Goal: Task Accomplishment & Management: Use online tool/utility

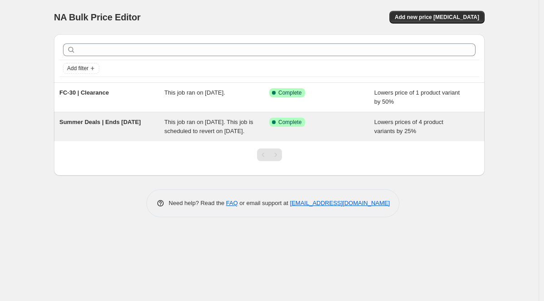
click at [158, 136] on div "Summer Deals | Ends [DATE]" at bounding box center [111, 127] width 105 height 18
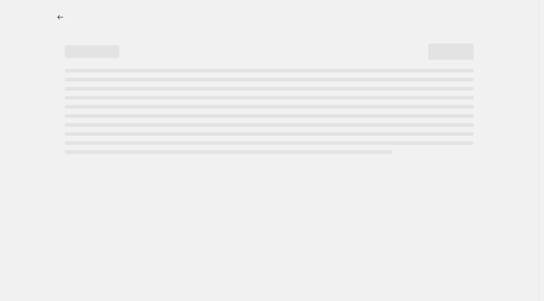
select select "percentage"
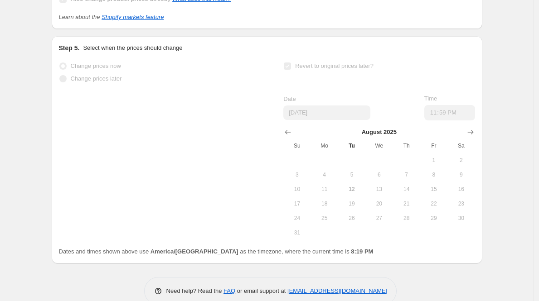
scroll to position [976, 0]
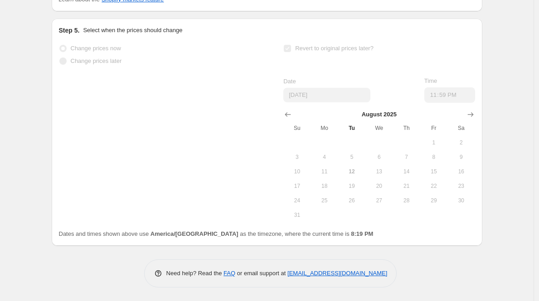
click at [382, 149] on td at bounding box center [378, 142] width 27 height 14
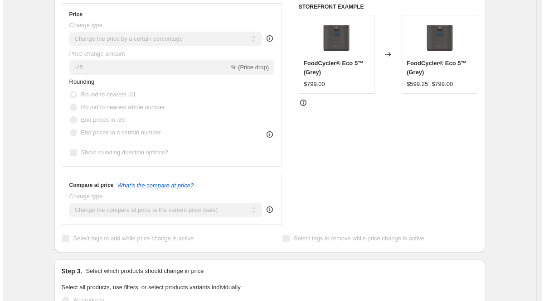
scroll to position [0, 0]
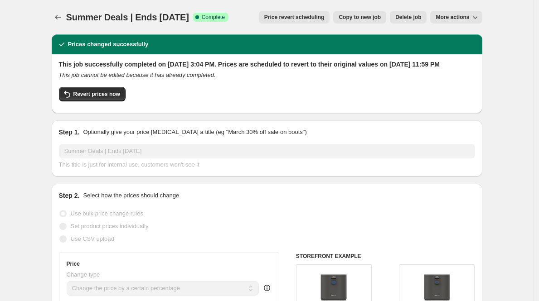
click at [453, 19] on span "More actions" at bounding box center [452, 17] width 34 height 7
click at [454, 18] on span "More actions" at bounding box center [452, 17] width 34 height 7
click at [294, 17] on span "Price revert scheduling" at bounding box center [294, 17] width 60 height 7
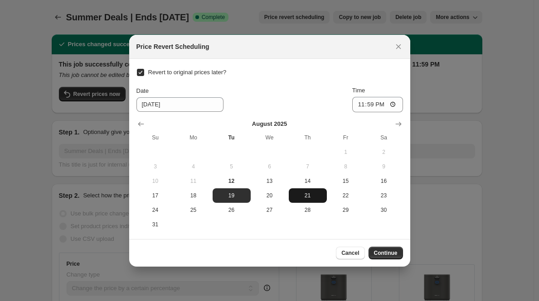
click at [309, 200] on button "21" at bounding box center [308, 195] width 38 height 14
type input "[DATE]"
click at [389, 253] on span "Continue" at bounding box center [386, 253] width 24 height 7
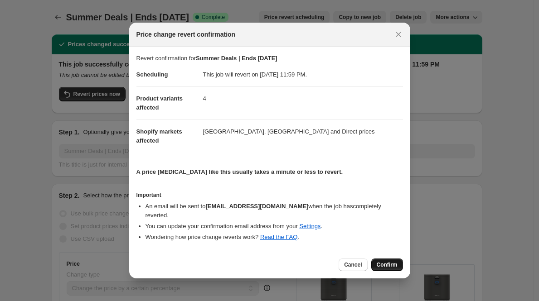
click at [390, 261] on span "Confirm" at bounding box center [386, 264] width 21 height 7
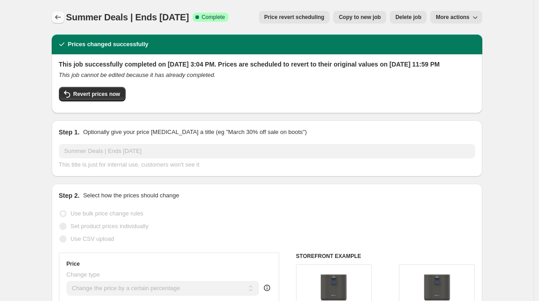
click at [55, 21] on icon "Price change jobs" at bounding box center [57, 17] width 9 height 9
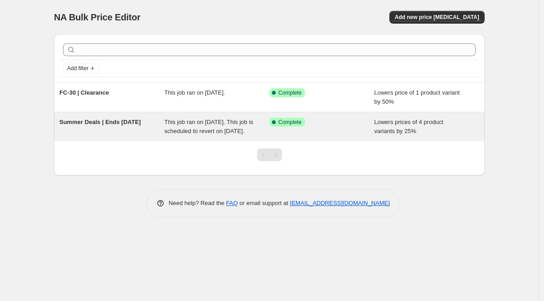
click at [393, 132] on span "Lowers prices of 4 product variants by 25%" at bounding box center [408, 127] width 69 height 16
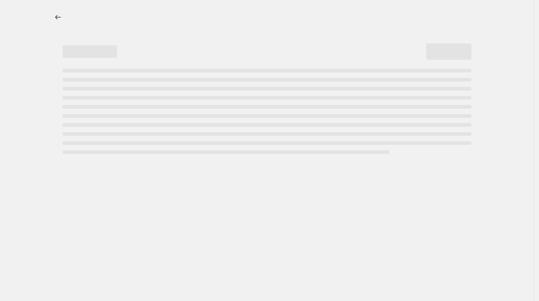
select select "percentage"
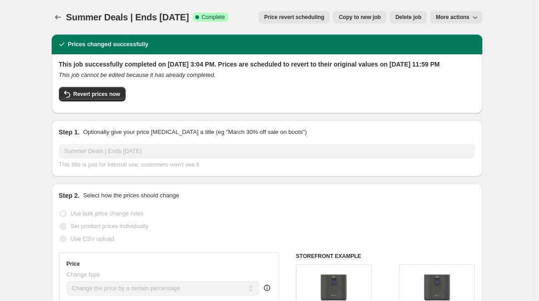
click at [441, 15] on span "More actions" at bounding box center [452, 17] width 34 height 7
click at [361, 14] on span "Copy to new job" at bounding box center [359, 17] width 42 height 7
select select "percentage"
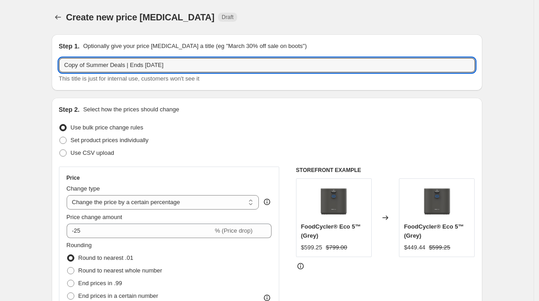
drag, startPoint x: 130, startPoint y: 64, endPoint x: 58, endPoint y: 69, distance: 72.2
click at [58, 69] on div "Step 1. Optionally give your price change job a title (eg "March 30% off sale o…" at bounding box center [267, 62] width 430 height 56
click at [123, 63] on input "BTS & EOS | Ends 08/19/25" at bounding box center [267, 65] width 416 height 14
type input "BTS & EOS | Ends 09/08/25"
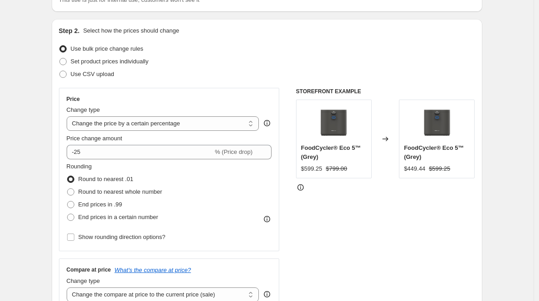
scroll to position [80, 0]
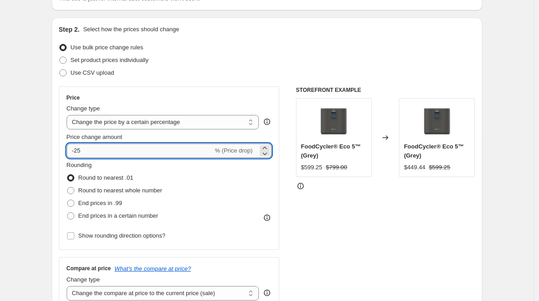
click at [91, 153] on input "-25" at bounding box center [140, 151] width 146 height 14
type input "-35"
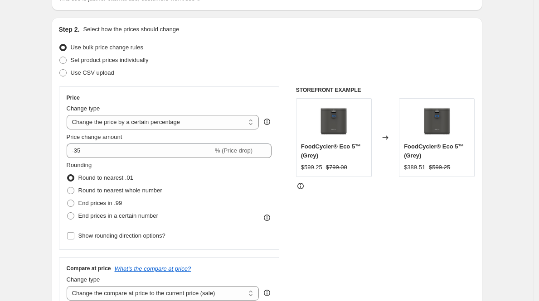
click at [74, 202] on span at bounding box center [70, 203] width 7 height 7
click at [67, 200] on input "End prices in .99" at bounding box center [67, 200] width 0 height 0
radio input "true"
click at [72, 178] on span at bounding box center [70, 177] width 7 height 7
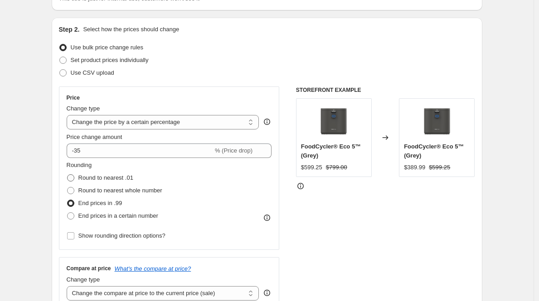
click at [67, 175] on input "Round to nearest .01" at bounding box center [67, 174] width 0 height 0
radio input "true"
click at [73, 202] on span at bounding box center [70, 203] width 7 height 7
click at [67, 200] on input "End prices in .99" at bounding box center [67, 200] width 0 height 0
radio input "true"
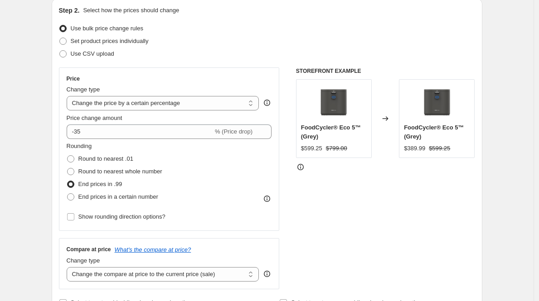
scroll to position [100, 0]
click at [74, 217] on input "Show rounding direction options?" at bounding box center [70, 216] width 7 height 7
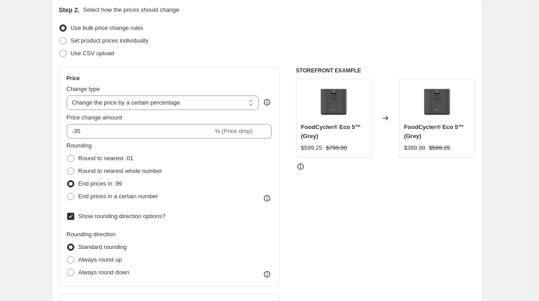
click at [73, 214] on input "Show rounding direction options?" at bounding box center [70, 216] width 7 height 7
checkbox input "false"
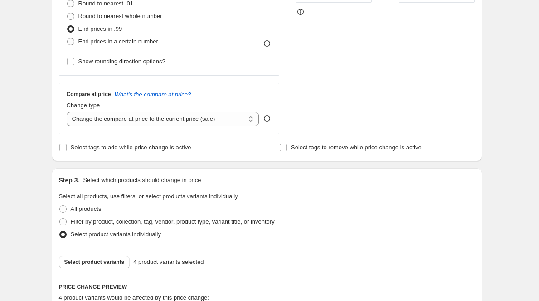
scroll to position [249, 0]
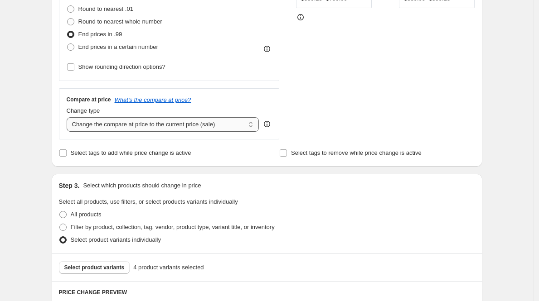
click at [116, 123] on select "Change the compare at price to the current price (sale) Change the compare at p…" at bounding box center [163, 124] width 193 height 14
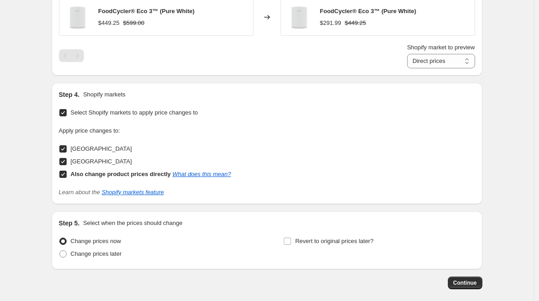
scroll to position [689, 0]
click at [64, 255] on span at bounding box center [62, 253] width 7 height 7
click at [60, 250] on input "Change prices later" at bounding box center [59, 250] width 0 height 0
radio input "true"
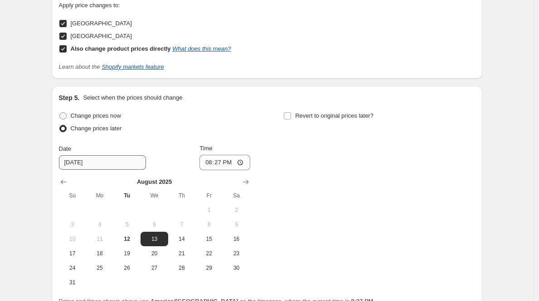
scroll to position [844, 0]
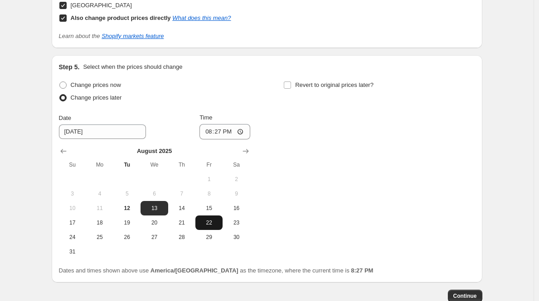
click at [214, 226] on span "22" at bounding box center [209, 222] width 20 height 7
type input "8/22/2025"
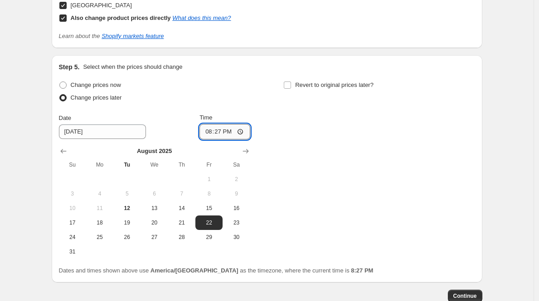
click at [212, 130] on input "20:27" at bounding box center [224, 131] width 51 height 15
type input "00:02"
click at [291, 83] on input "Revert to original prices later?" at bounding box center [287, 85] width 7 height 7
checkbox input "true"
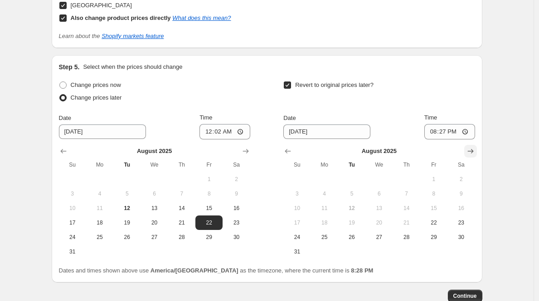
click at [469, 151] on icon "Show next month, September 2025" at bounding box center [470, 151] width 6 height 5
click at [328, 189] on button "8" at bounding box center [324, 194] width 27 height 14
type input "9/8/2025"
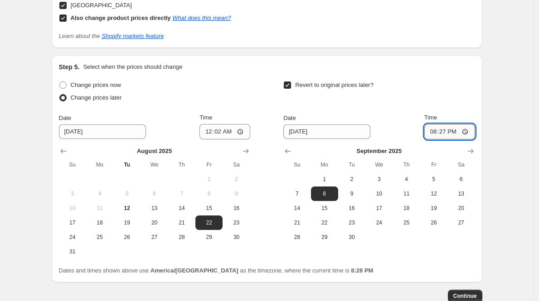
click at [435, 131] on input "20:27" at bounding box center [449, 131] width 51 height 15
type input "23:59"
click at [440, 102] on div "Revert to original prices later?" at bounding box center [378, 92] width 191 height 27
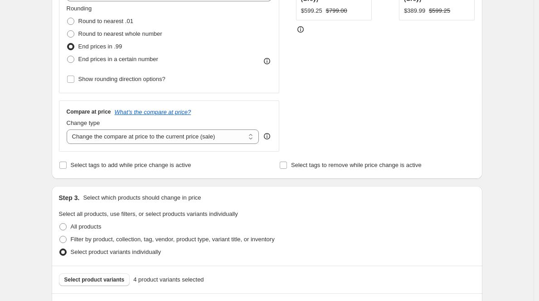
scroll to position [249, 0]
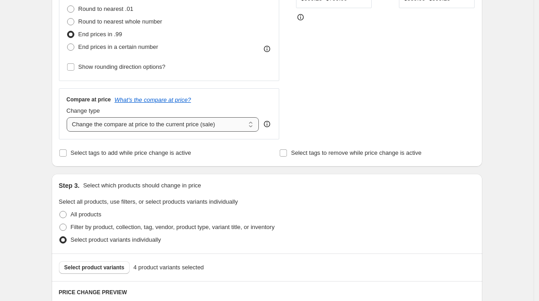
click at [250, 120] on select "Change the compare at price to the current price (sale) Change the compare at p…" at bounding box center [163, 124] width 193 height 14
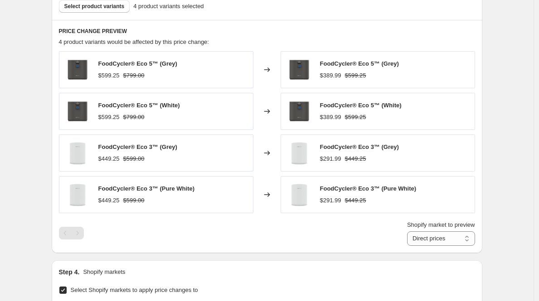
scroll to position [511, 0]
click at [434, 232] on select "Direct prices Canada United States of America" at bounding box center [441, 238] width 68 height 14
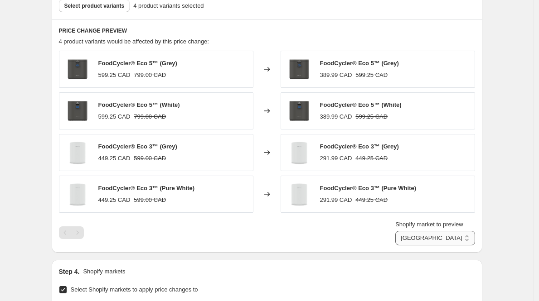
click at [430, 240] on select "Direct prices Canada United States of America" at bounding box center [434, 238] width 79 height 14
click at [431, 237] on select "Direct prices Canada United States of America" at bounding box center [434, 238] width 79 height 14
select select "direct"
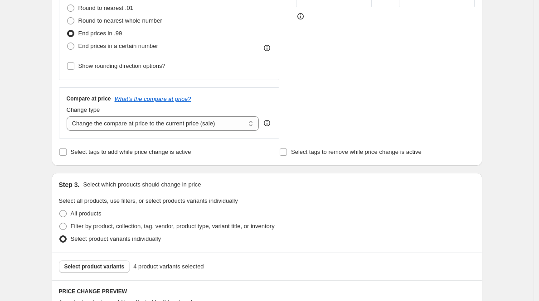
scroll to position [250, 0]
click at [270, 122] on icon at bounding box center [266, 122] width 9 height 9
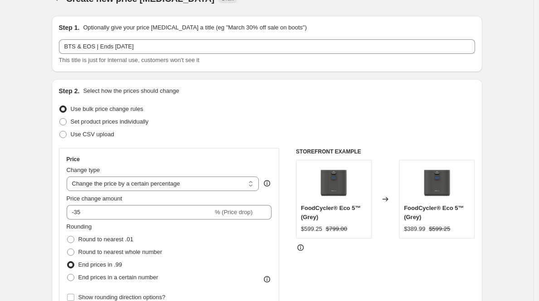
scroll to position [13, 0]
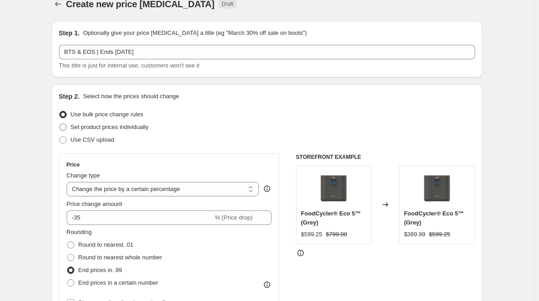
click at [67, 126] on span at bounding box center [62, 127] width 7 height 7
click at [60, 124] on input "Set product prices individually" at bounding box center [59, 124] width 0 height 0
radio input "true"
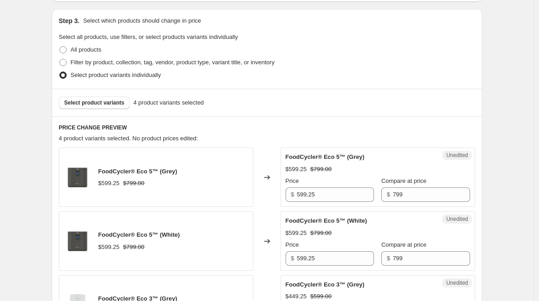
scroll to position [193, 0]
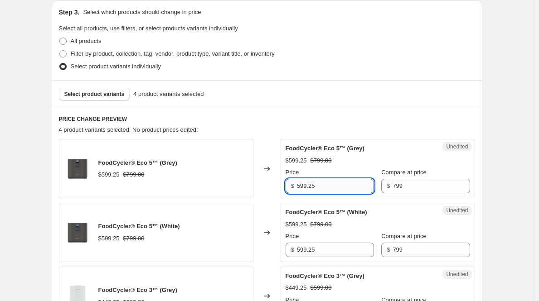
click at [347, 190] on input "599.25" at bounding box center [335, 186] width 77 height 14
paste input "$ 519.00"
click at [328, 129] on div "4 product variants selected. No product prices edited:" at bounding box center [267, 129] width 416 height 9
click at [332, 185] on input "599.25" at bounding box center [335, 186] width 77 height 14
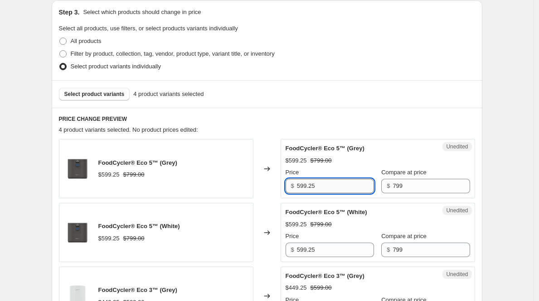
click at [332, 185] on input "599.25" at bounding box center [335, 186] width 77 height 14
type input "519"
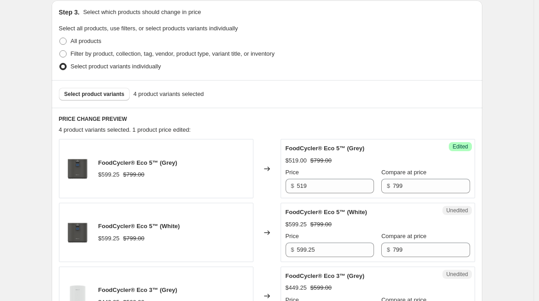
click at [327, 133] on div "4 product variants selected. 1 product price edited:" at bounding box center [267, 129] width 416 height 9
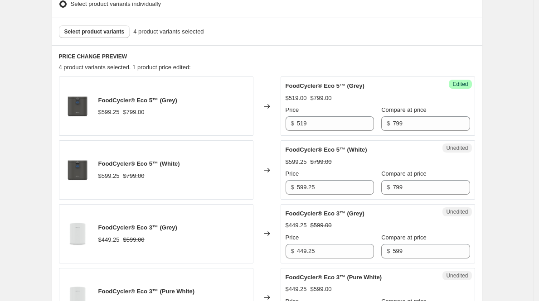
scroll to position [258, 0]
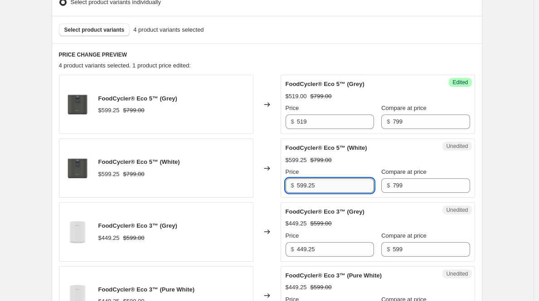
click at [303, 185] on input "599.25" at bounding box center [335, 185] width 77 height 14
type input "519"
click at [273, 187] on div "Changed to" at bounding box center [266, 168] width 27 height 59
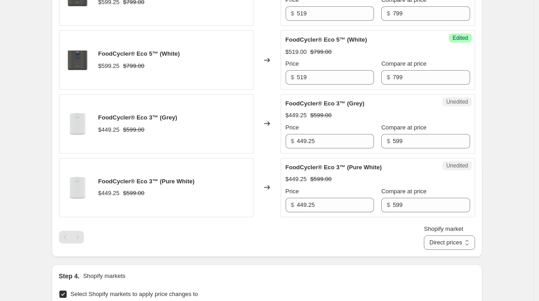
scroll to position [368, 0]
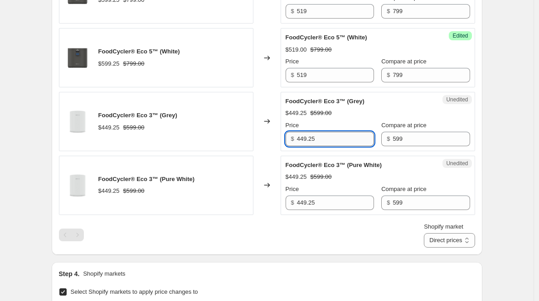
click at [313, 140] on input "449.25" at bounding box center [335, 139] width 77 height 14
paste input "389.99"
type input "389.99"
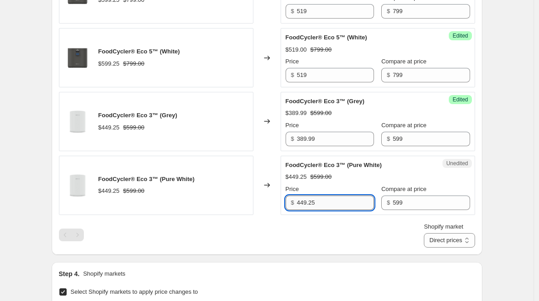
click at [317, 206] on input "449.25" at bounding box center [335, 203] width 77 height 14
paste input "389.99"
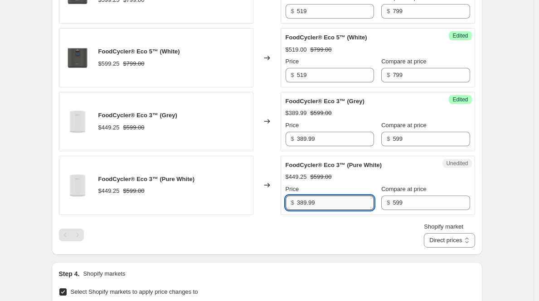
type input "389.99"
click at [322, 219] on div "FoodCycler® Eco 5™ (Grey) $599.25 $799.00 Changed to Success Edited FoodCycler®…" at bounding box center [267, 105] width 416 height 283
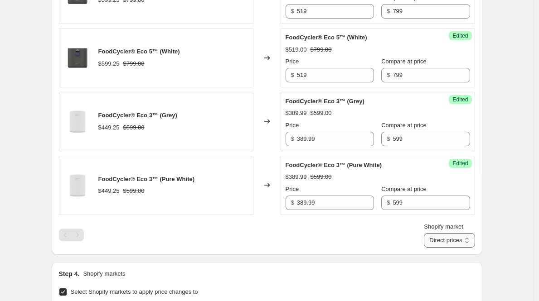
click at [450, 235] on select "Direct prices Canada United States of America" at bounding box center [449, 240] width 51 height 14
select select "23218225321"
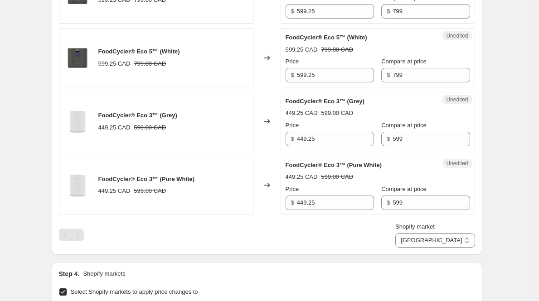
scroll to position [335, 0]
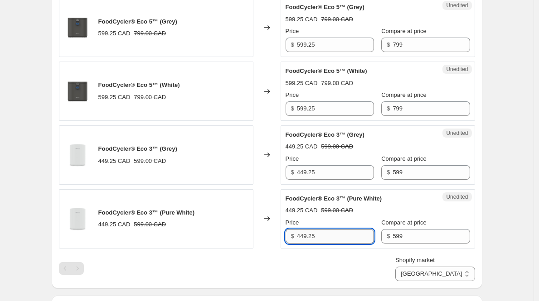
click at [336, 235] on input "449.25" at bounding box center [335, 236] width 77 height 14
click at [336, 236] on input "449.25" at bounding box center [335, 236] width 77 height 14
paste input "389.99"
type input "389.99"
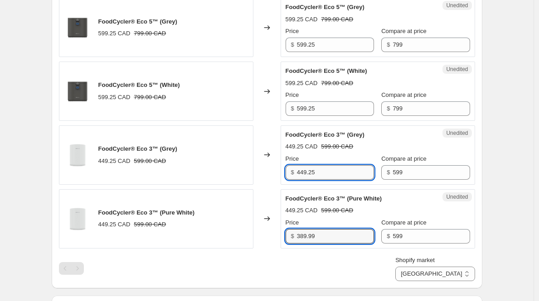
click at [334, 175] on input "449.25" at bounding box center [335, 172] width 77 height 14
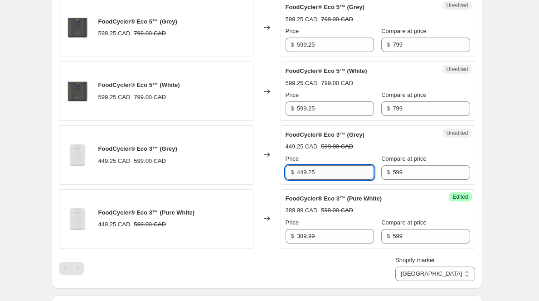
click at [334, 175] on input "449.25" at bounding box center [335, 172] width 77 height 14
paste input "389.99"
type input "389.99"
click at [325, 113] on input "599.25" at bounding box center [335, 108] width 77 height 14
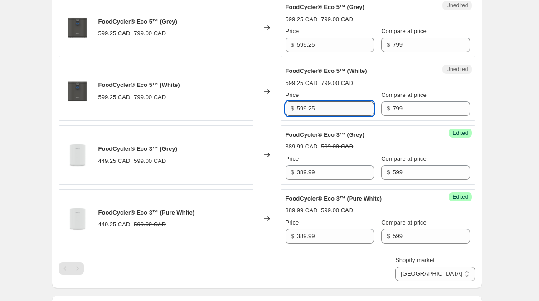
click at [325, 113] on input "599.25" at bounding box center [335, 108] width 77 height 14
type input "519"
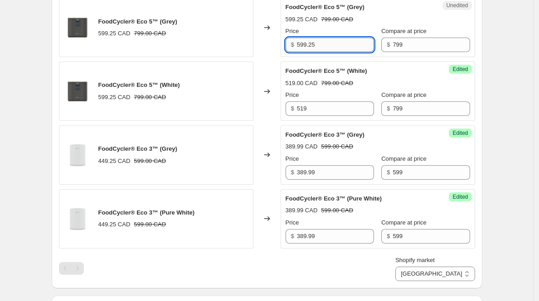
click at [331, 45] on input "599.25" at bounding box center [335, 45] width 77 height 14
type input "519"
click at [278, 72] on div "Changed to" at bounding box center [266, 91] width 27 height 59
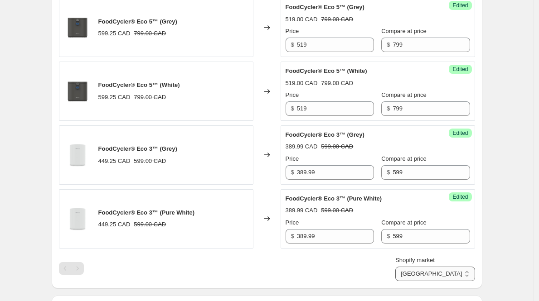
click at [448, 271] on select "Direct prices Canada United States of America" at bounding box center [434, 274] width 79 height 14
select select "29338337449"
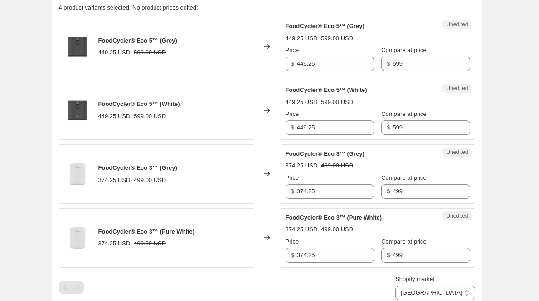
scroll to position [313, 0]
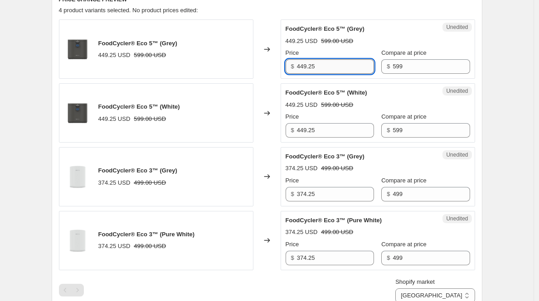
click at [307, 66] on input "449.25" at bounding box center [335, 66] width 77 height 14
paste input "389.99"
type input "389.99"
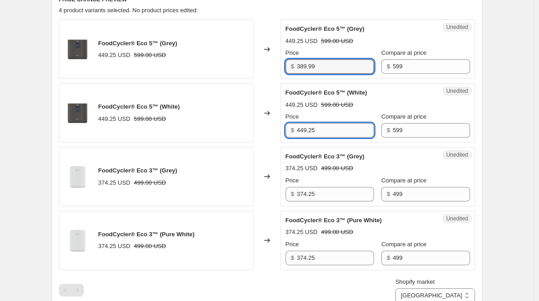
click at [311, 131] on input "449.25" at bounding box center [335, 130] width 77 height 14
paste input "389.99"
type input "389.99"
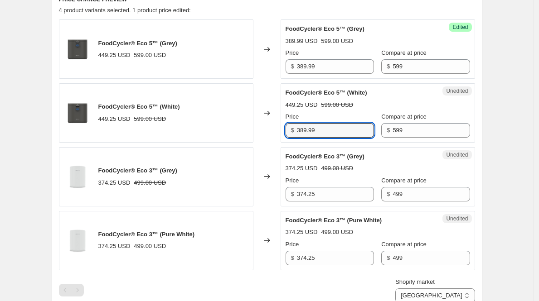
click at [317, 112] on div "Price" at bounding box center [329, 116] width 88 height 9
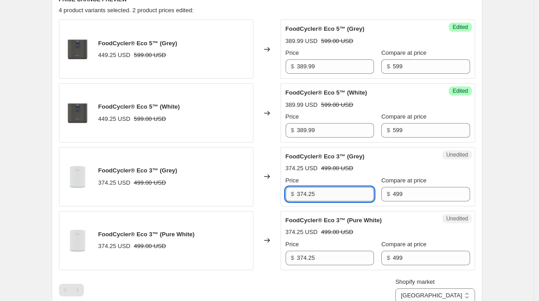
click at [326, 197] on input "374.25" at bounding box center [335, 194] width 77 height 14
paste input "24.99"
type input "324.99"
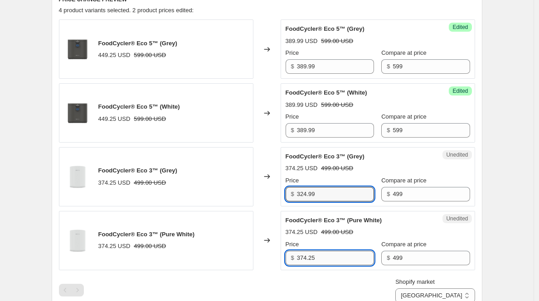
click at [321, 255] on input "374.25" at bounding box center [335, 258] width 77 height 14
paste input "24.99"
type input "324.99"
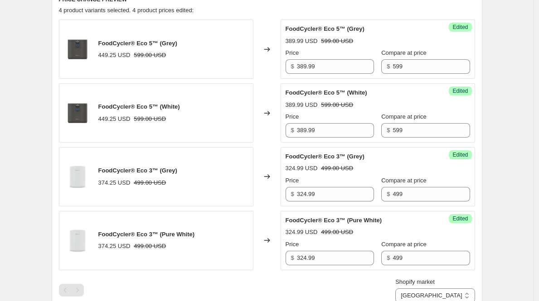
click at [318, 243] on div "Price" at bounding box center [329, 244] width 88 height 9
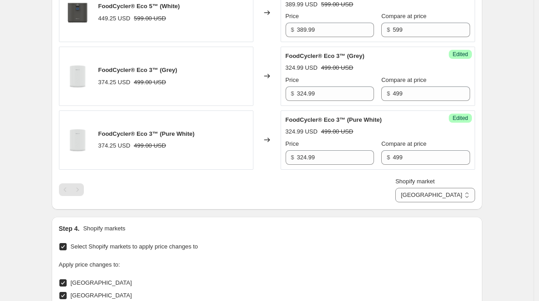
scroll to position [415, 0]
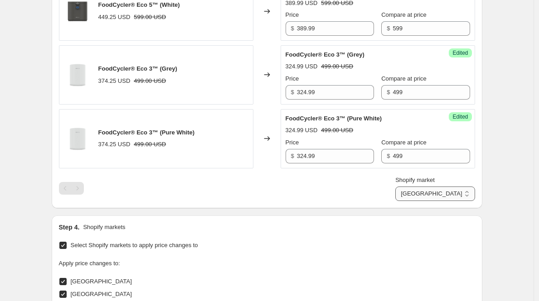
click at [396, 193] on select "Direct prices Canada United States of America" at bounding box center [434, 194] width 79 height 14
click at [446, 194] on select "Direct prices Canada United States of America" at bounding box center [434, 194] width 79 height 14
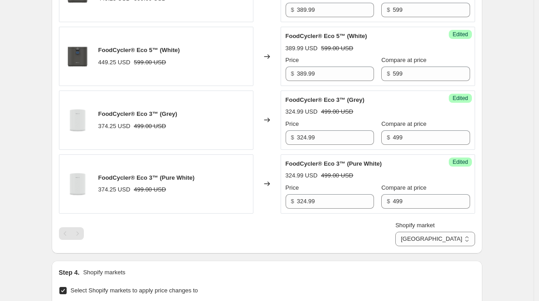
scroll to position [371, 0]
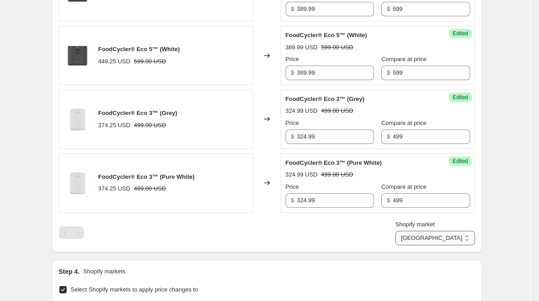
click at [438, 236] on select "Direct prices Canada United States of America" at bounding box center [434, 238] width 79 height 14
select select "23218225321"
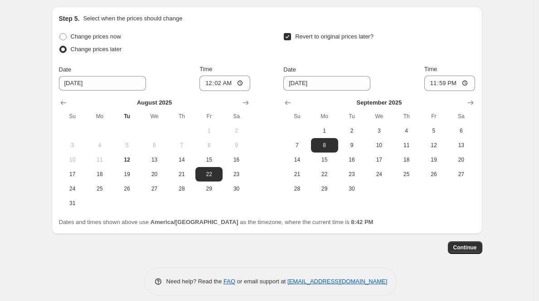
scroll to position [760, 0]
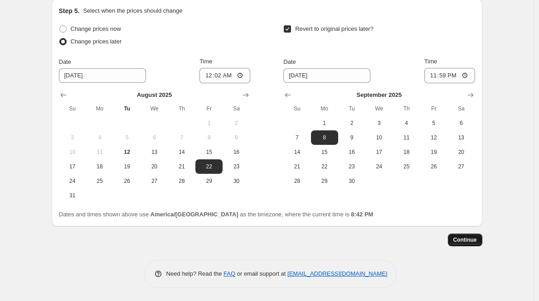
click at [459, 243] on button "Continue" at bounding box center [465, 240] width 34 height 13
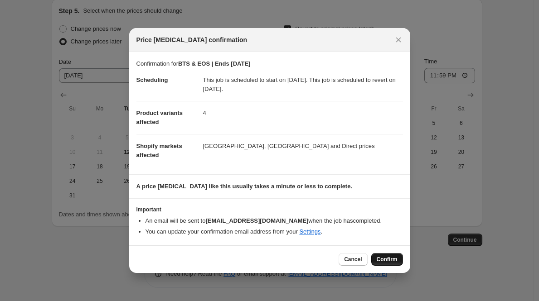
click at [383, 260] on span "Confirm" at bounding box center [386, 259] width 21 height 7
